Goal: Task Accomplishment & Management: Manage account settings

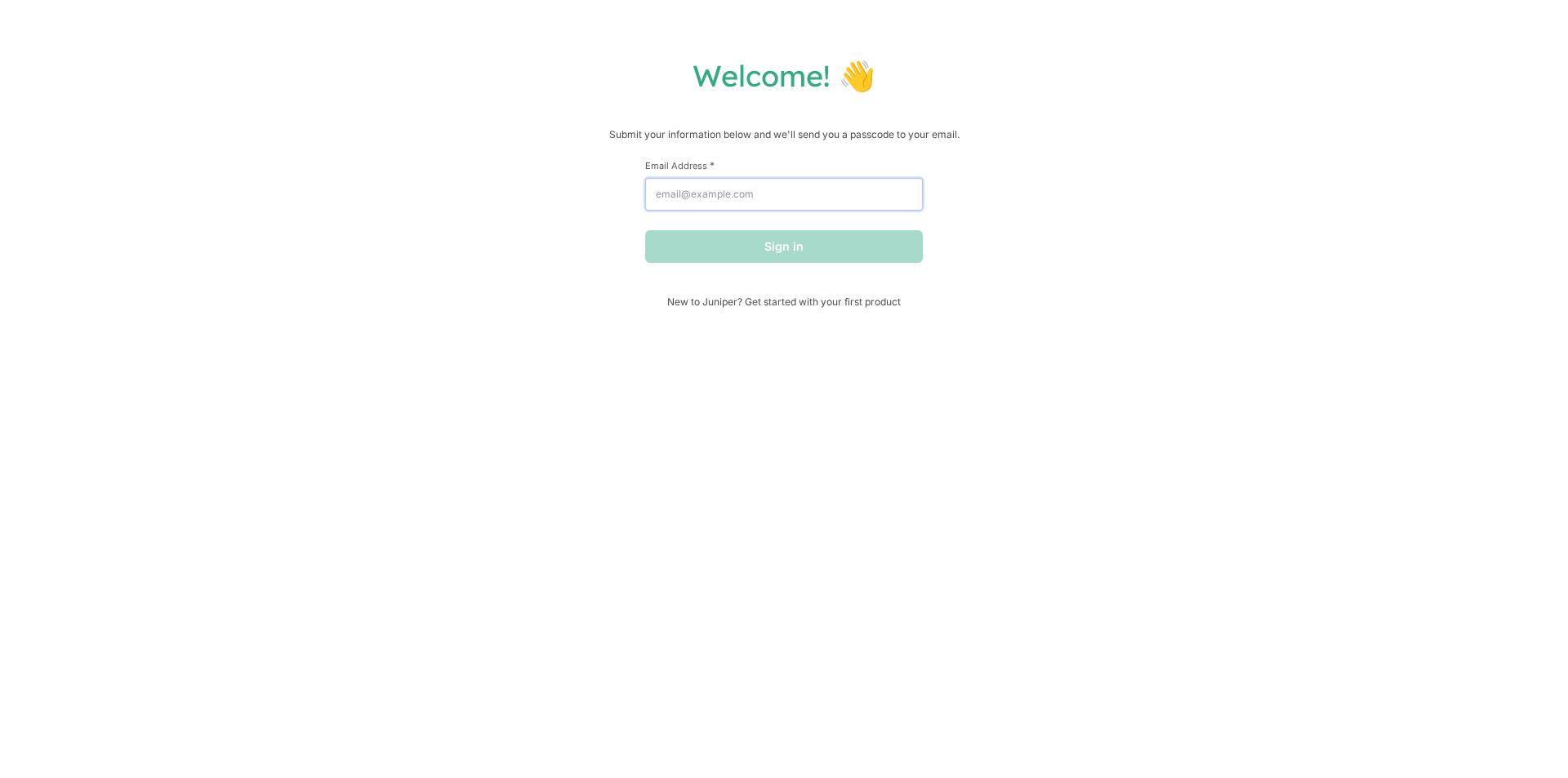
click at [760, 202] on input "Email Address *" at bounding box center [784, 194] width 277 height 33
click at [726, 197] on input "Email Address *" at bounding box center [784, 194] width 277 height 33
type input "[EMAIL_ADDRESS][DOMAIN_NAME]"
click at [778, 259] on button "Sign in" at bounding box center [784, 246] width 277 height 33
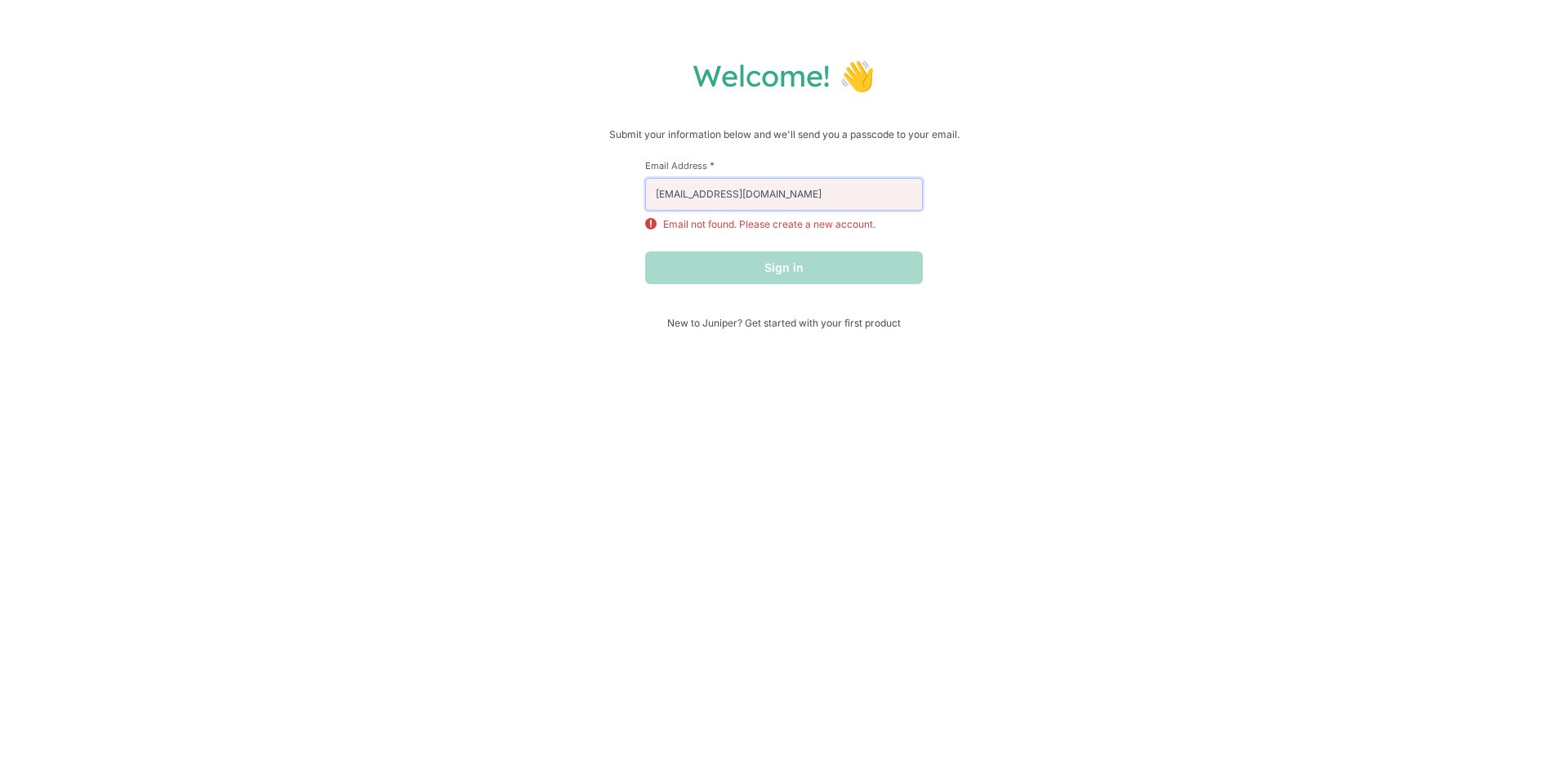
click at [793, 203] on input "[EMAIL_ADDRESS][DOMAIN_NAME]" at bounding box center [784, 194] width 277 height 33
drag, startPoint x: 788, startPoint y: 201, endPoint x: 531, endPoint y: 194, distance: 257.1
click at [531, 194] on div "Welcome! 👋 Submit your information below and we'll send you a passcode to your …" at bounding box center [784, 193] width 1535 height 272
click at [569, 247] on div "Welcome! 👋 Submit your information below and we'll send you a passcode to your …" at bounding box center [784, 193] width 1535 height 272
click at [779, 202] on input "[EMAIL_ADDRESS][DOMAIN_NAME]" at bounding box center [784, 194] width 277 height 33
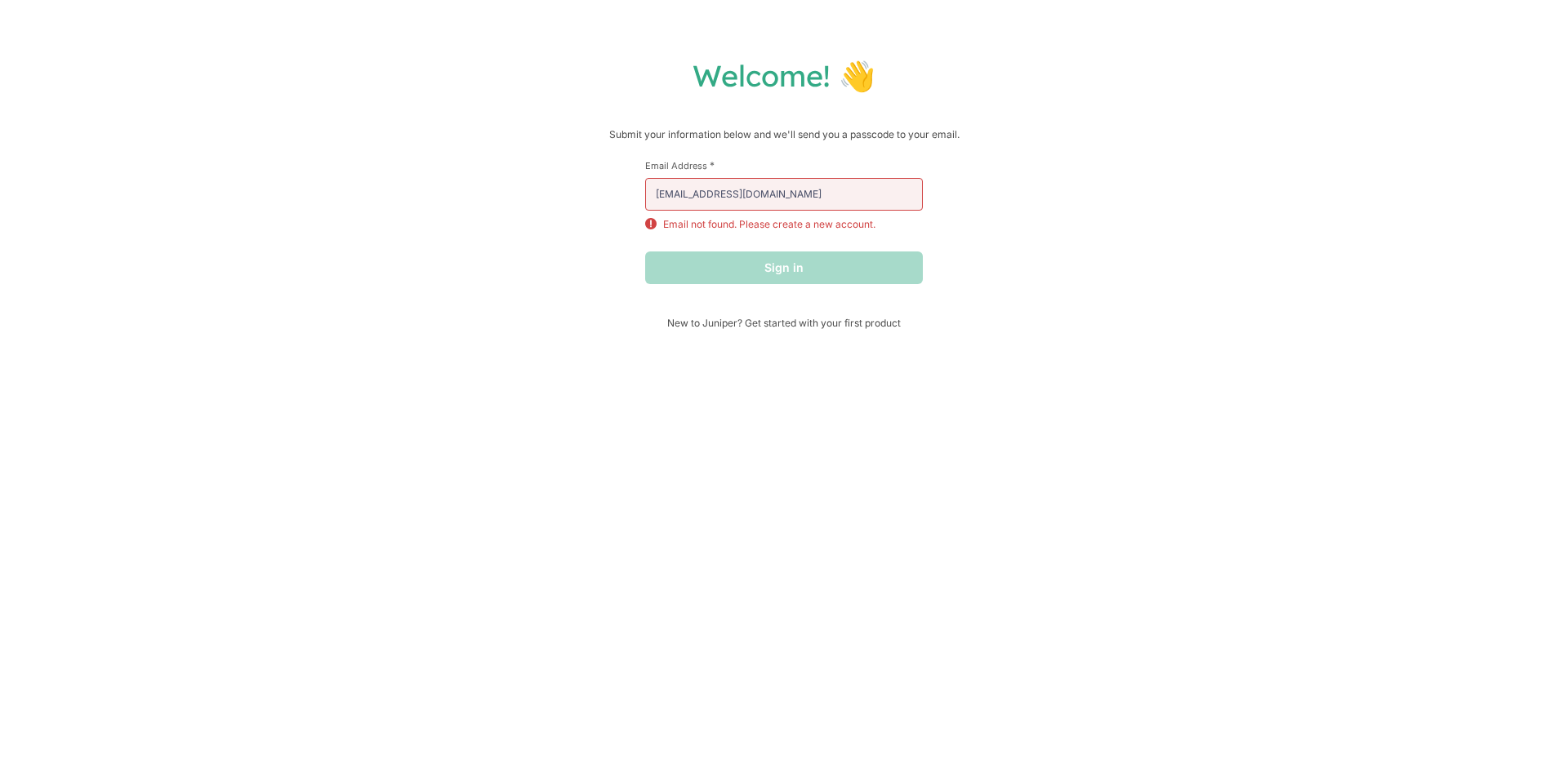
click at [640, 223] on div "Welcome! 👋 Submit your information below and we'll send you a passcode to your …" at bounding box center [784, 193] width 1535 height 272
click at [706, 221] on p "Email not found. Please create a new account." at bounding box center [769, 224] width 212 height 15
click at [707, 222] on p "Email not found. Please create a new account." at bounding box center [769, 224] width 212 height 15
